Goal: Information Seeking & Learning: Learn about a topic

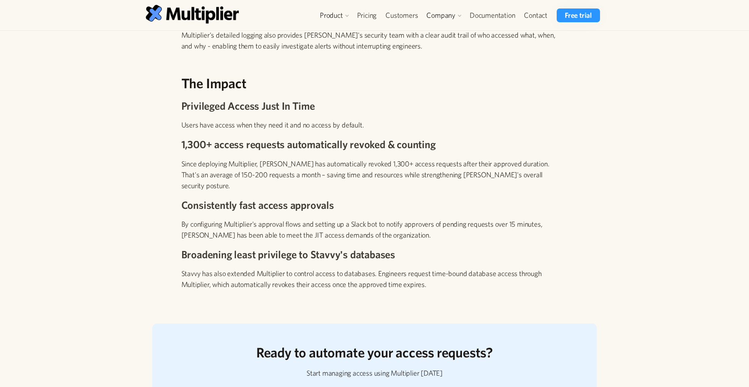
scroll to position [933, 0]
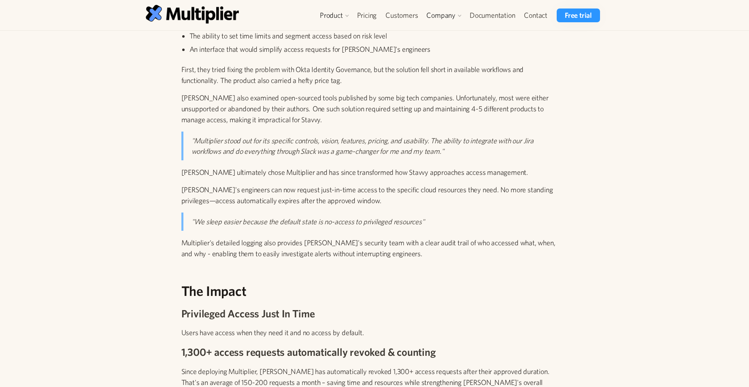
scroll to position [567, 0]
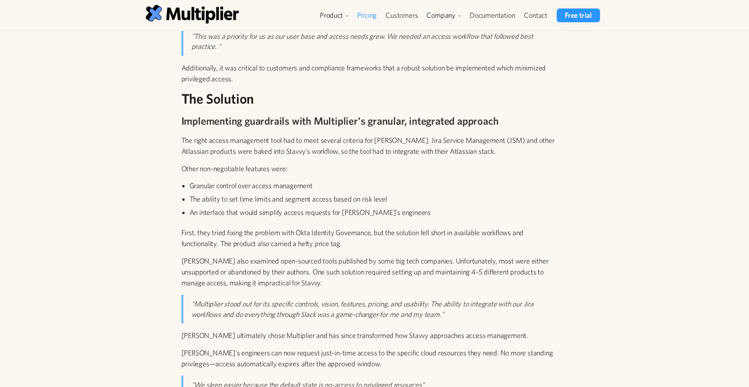
click at [369, 13] on link "Pricing" at bounding box center [367, 16] width 29 height 14
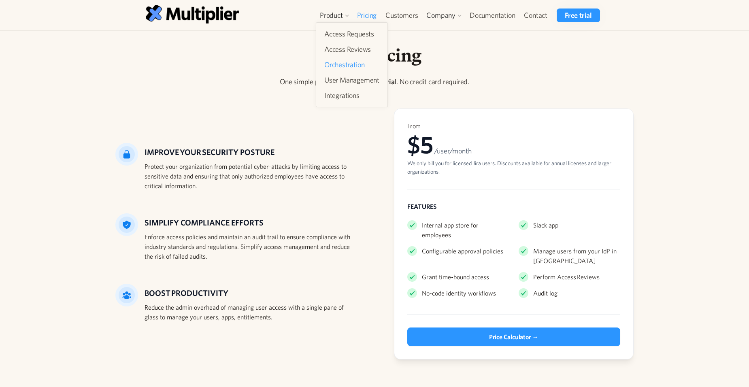
click at [338, 60] on link "Orchestration" at bounding box center [352, 64] width 62 height 15
